Goal: Information Seeking & Learning: Learn about a topic

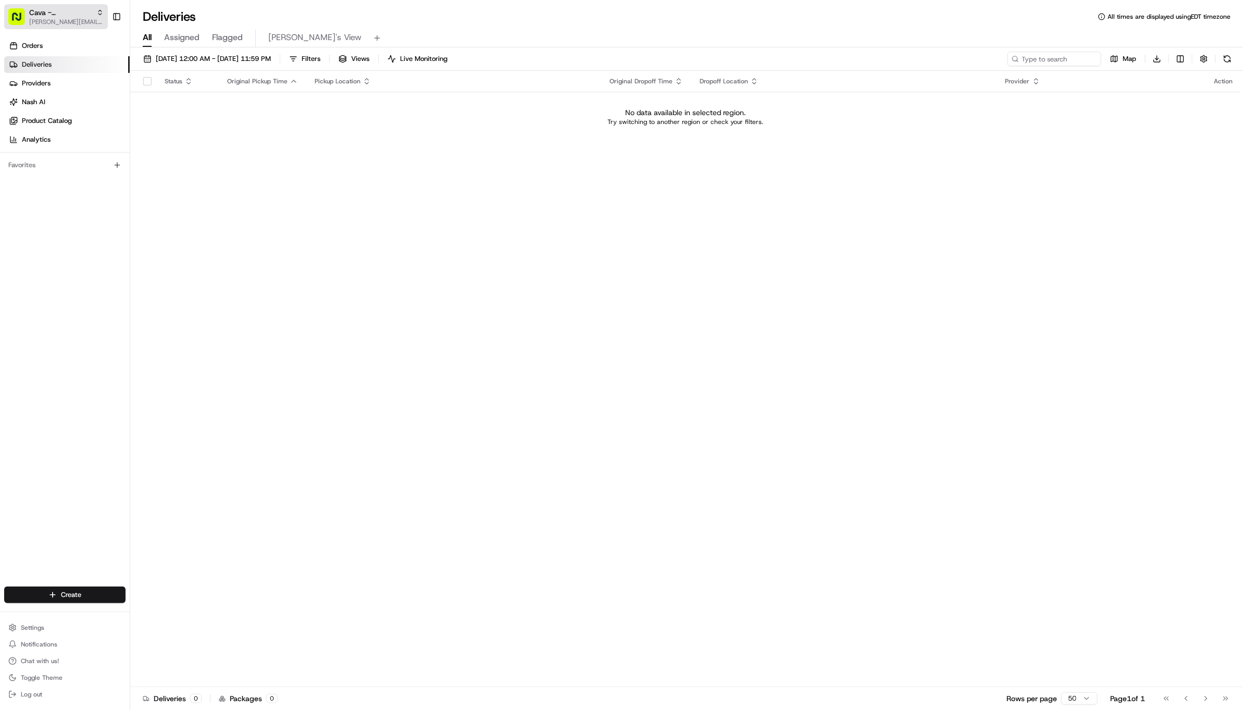
click at [52, 22] on span "[PERSON_NAME][EMAIL_ADDRESS][DOMAIN_NAME]" at bounding box center [66, 22] width 75 height 8
type input "Suncrest Flowers"
click at [163, 61] on div "Suncrest Flowers" at bounding box center [187, 54] width 151 height 21
click at [232, 64] on button "[DATE] 12:00 AM - [DATE] 11:59 PM" at bounding box center [207, 59] width 137 height 15
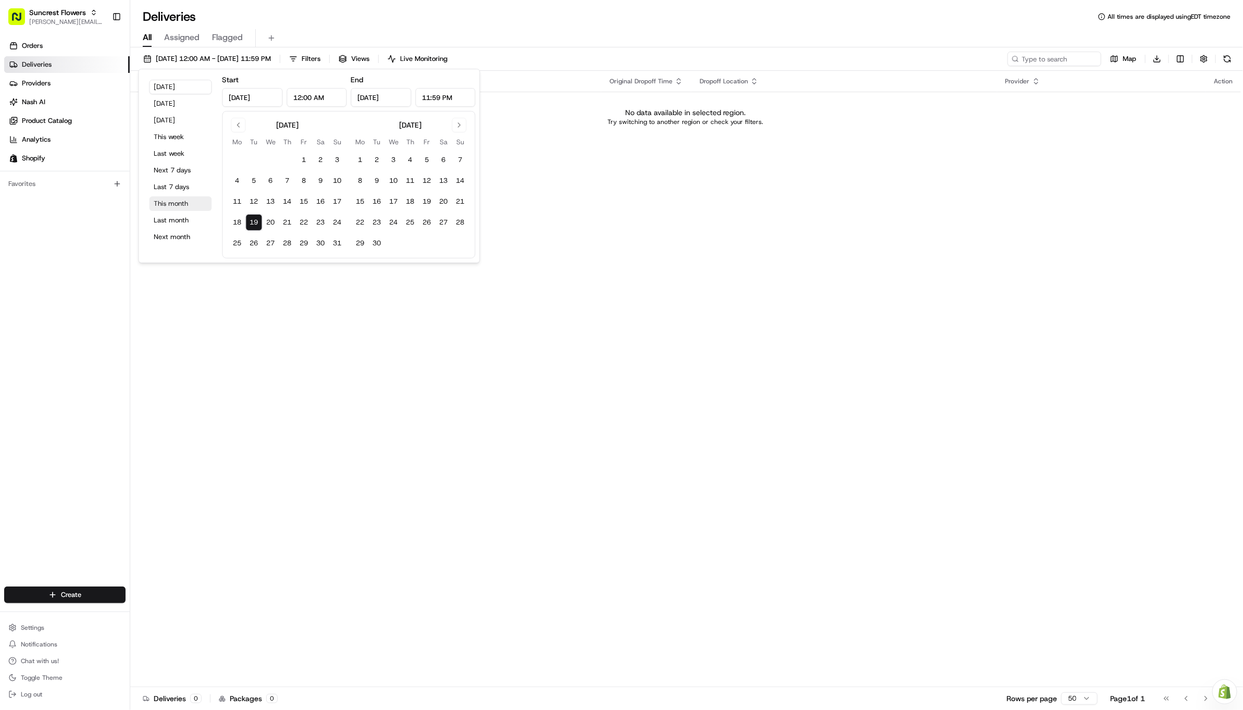
click at [190, 201] on button "This month" at bounding box center [181, 203] width 63 height 15
type input "[DATE]"
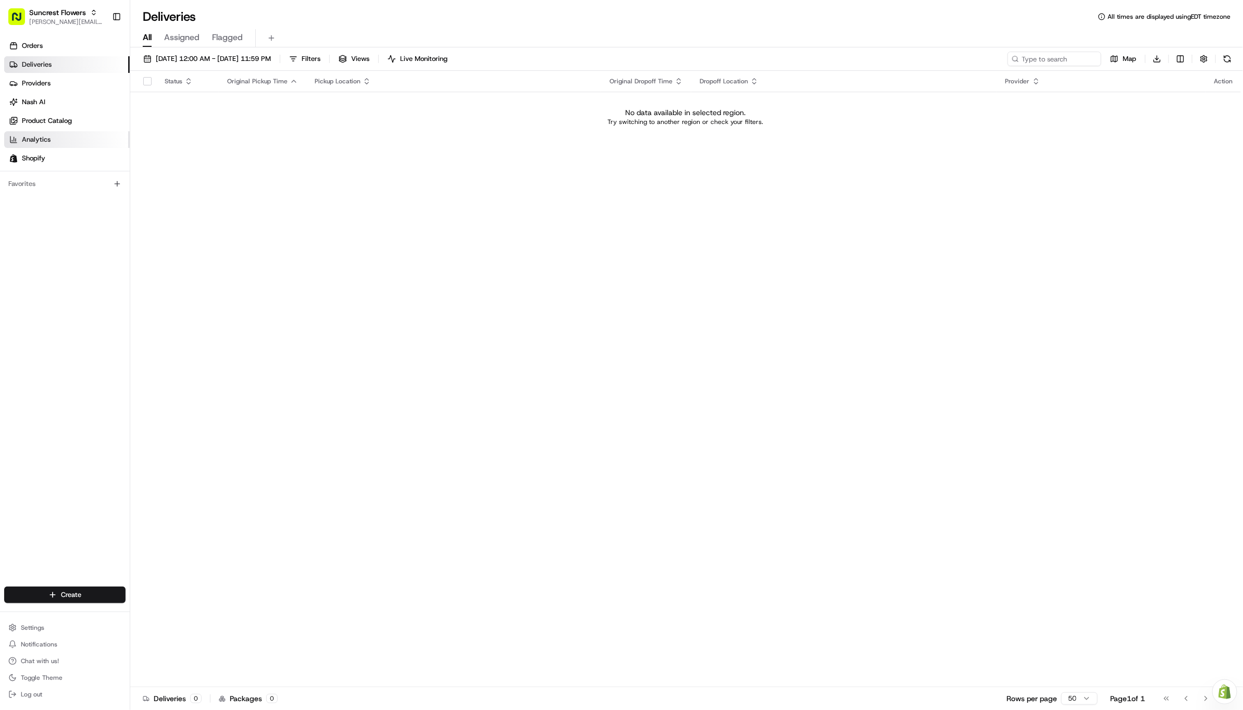
click at [46, 138] on span "Analytics" at bounding box center [36, 139] width 29 height 9
